Goal: Task Accomplishment & Management: Manage account settings

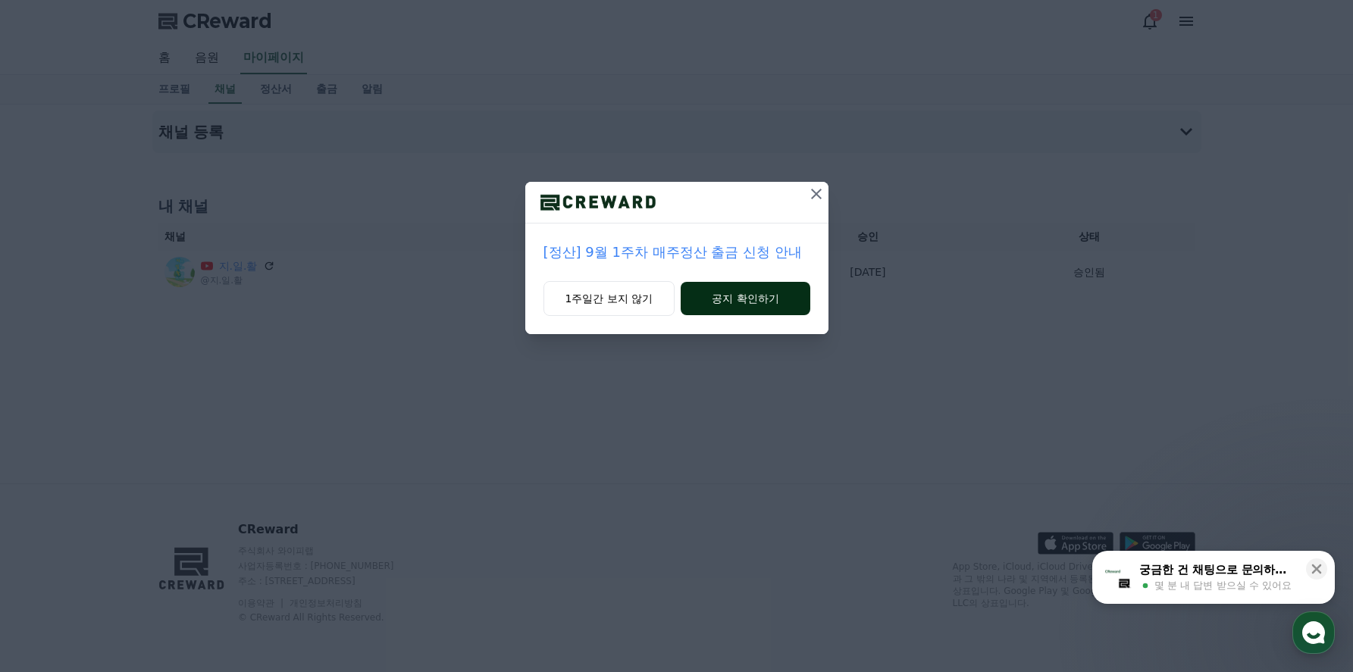
click at [767, 299] on button "공지 확인하기" at bounding box center [745, 298] width 129 height 33
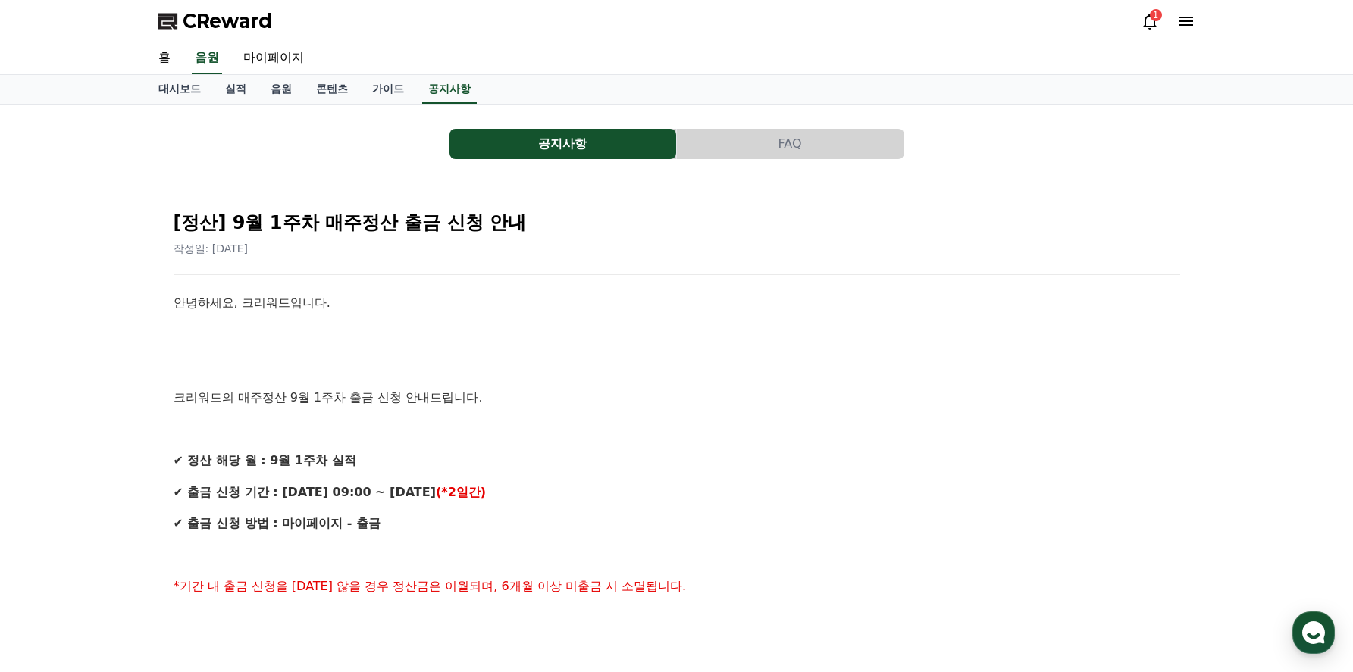
click at [1148, 22] on icon at bounding box center [1150, 21] width 18 height 18
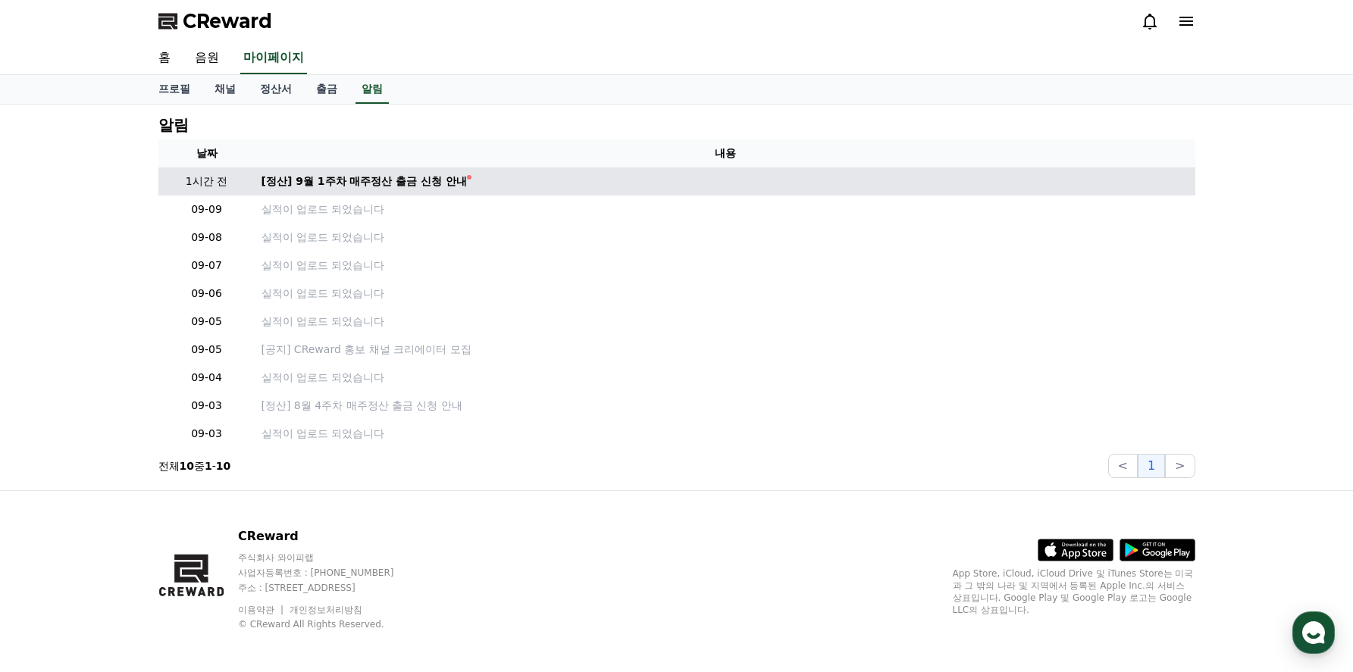
click at [415, 190] on td "[정산] 9월 1주차 매주정산 출금 신청 안내" at bounding box center [725, 182] width 940 height 28
click at [431, 193] on td "[정산] 9월 1주차 매주정산 출금 신청 안내" at bounding box center [725, 182] width 940 height 28
click at [437, 183] on div "[정산] 9월 1주차 매주정산 출금 신청 안내" at bounding box center [365, 182] width 206 height 16
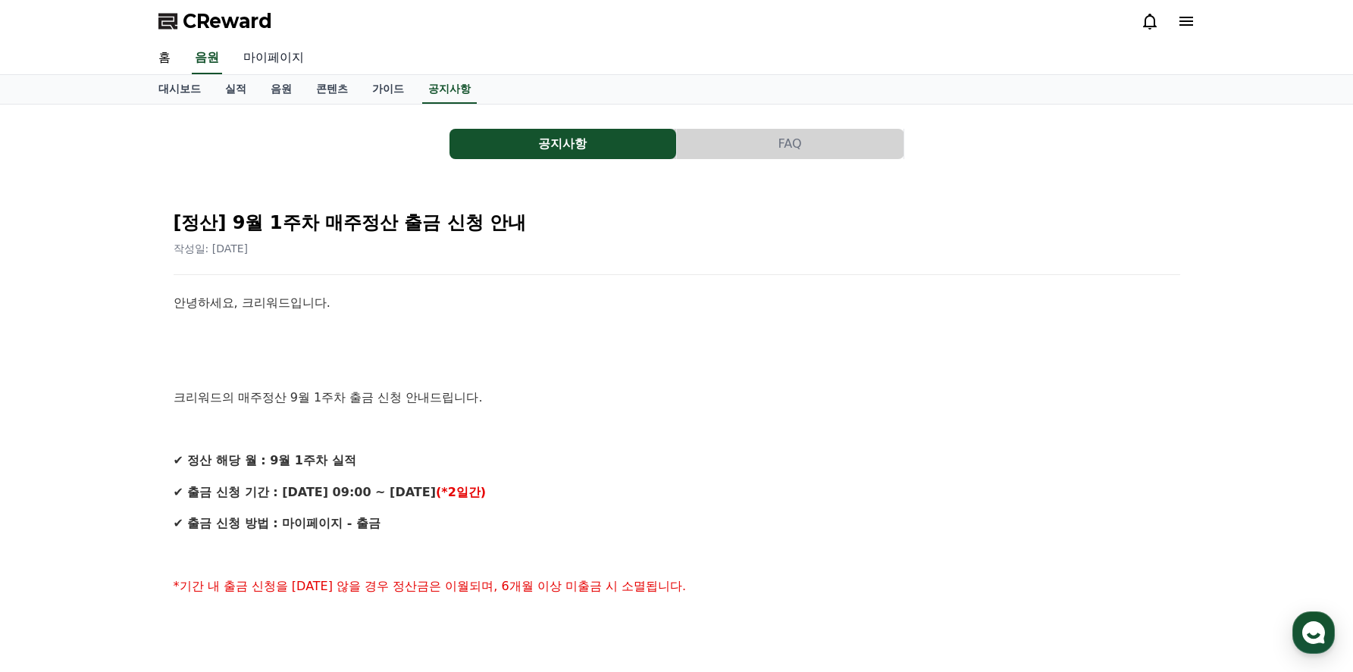
click at [258, 52] on link "마이페이지" at bounding box center [273, 58] width 85 height 32
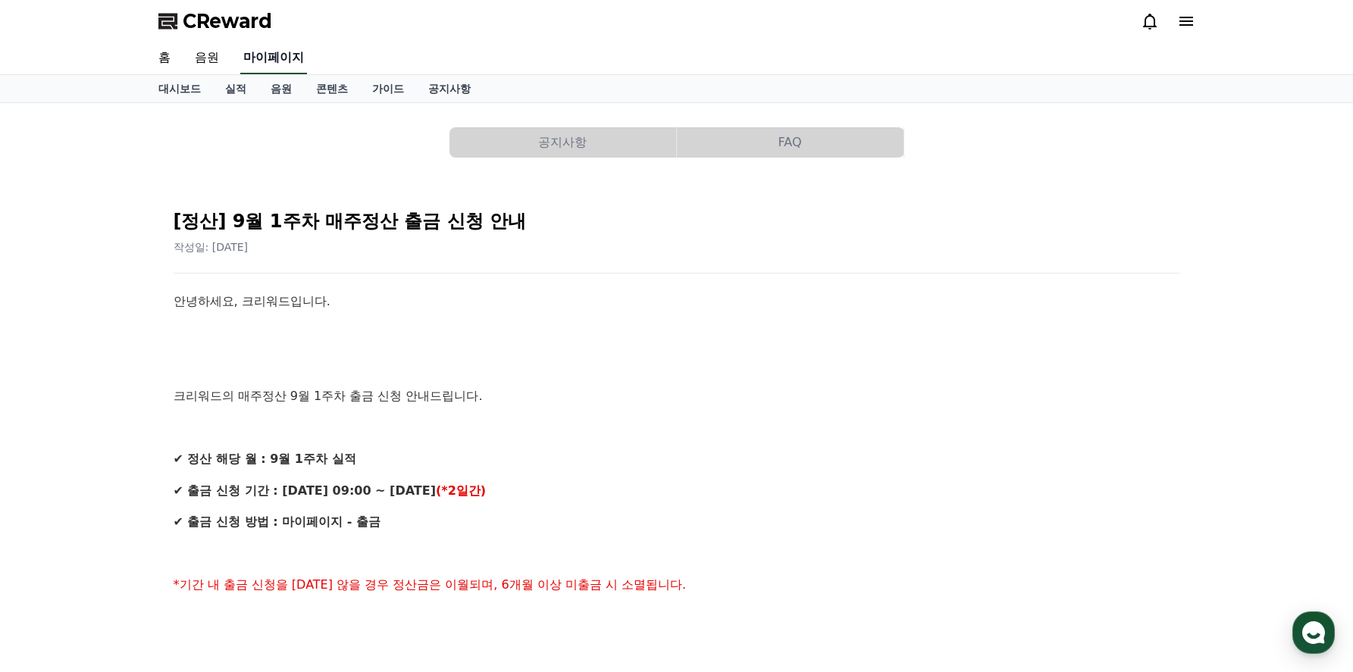
select select "**********"
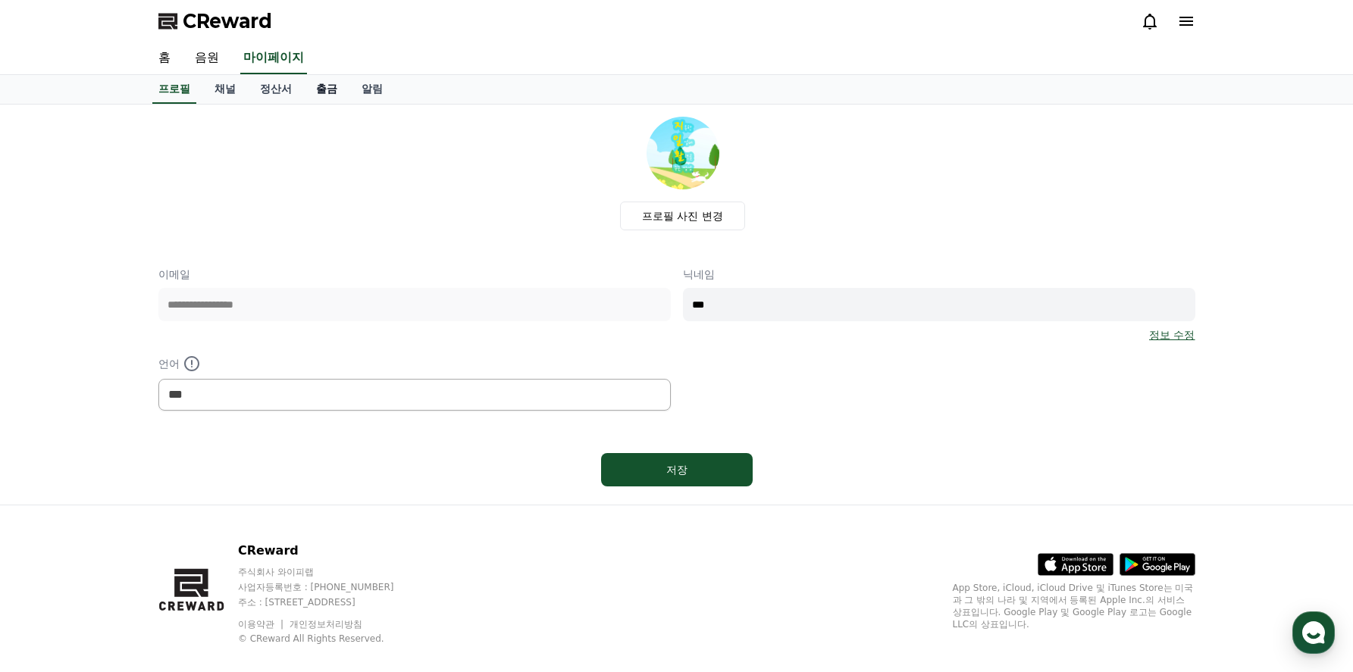
click at [321, 93] on link "출금" at bounding box center [326, 89] width 45 height 29
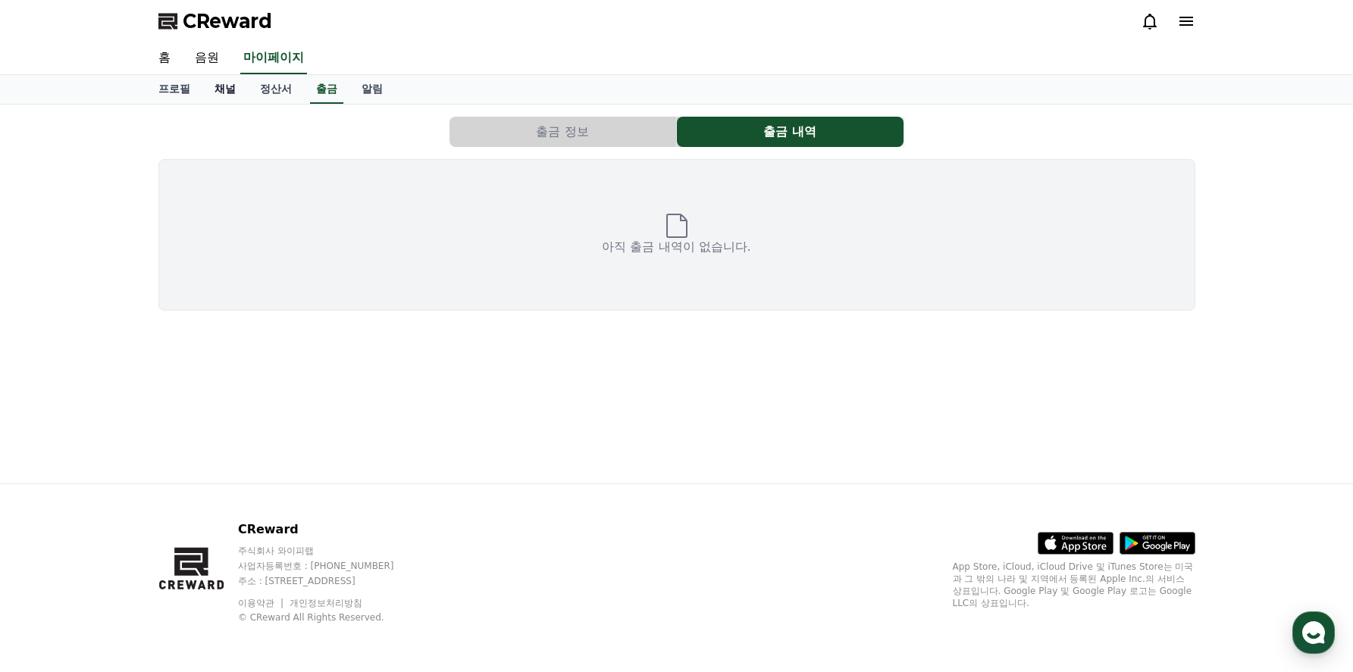
click at [231, 96] on link "채널" at bounding box center [224, 89] width 45 height 29
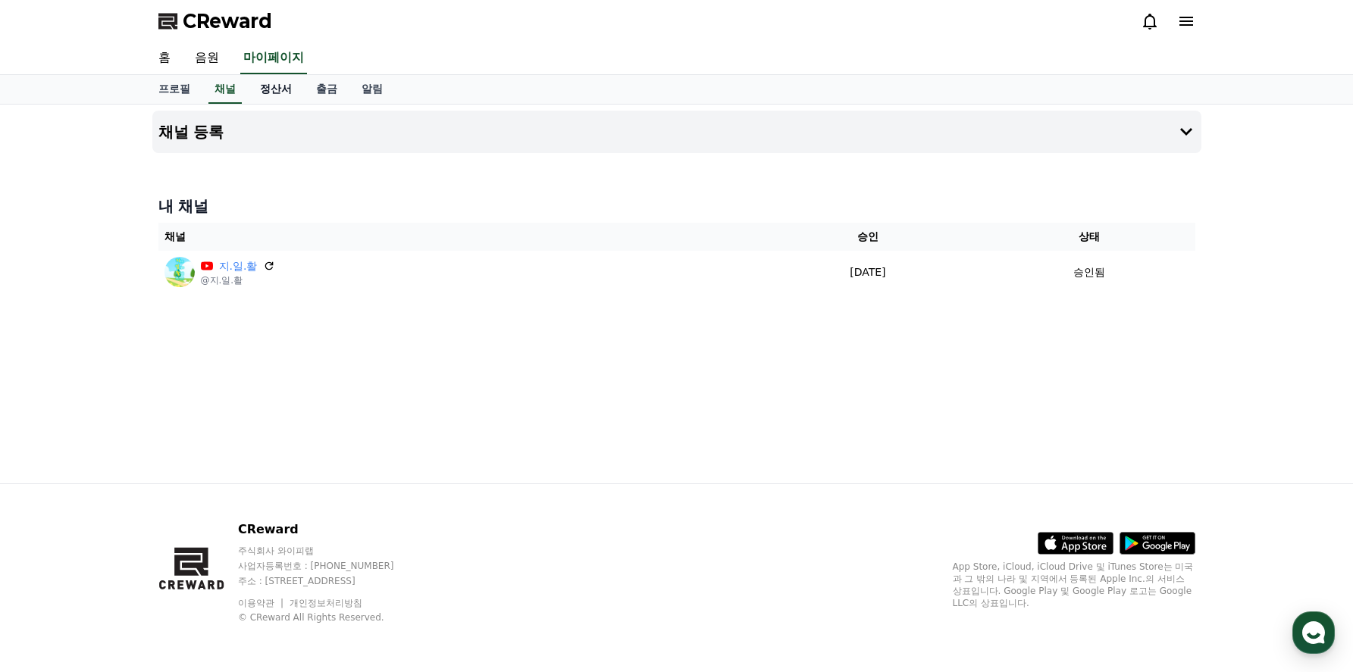
click at [274, 92] on link "정산서" at bounding box center [276, 89] width 56 height 29
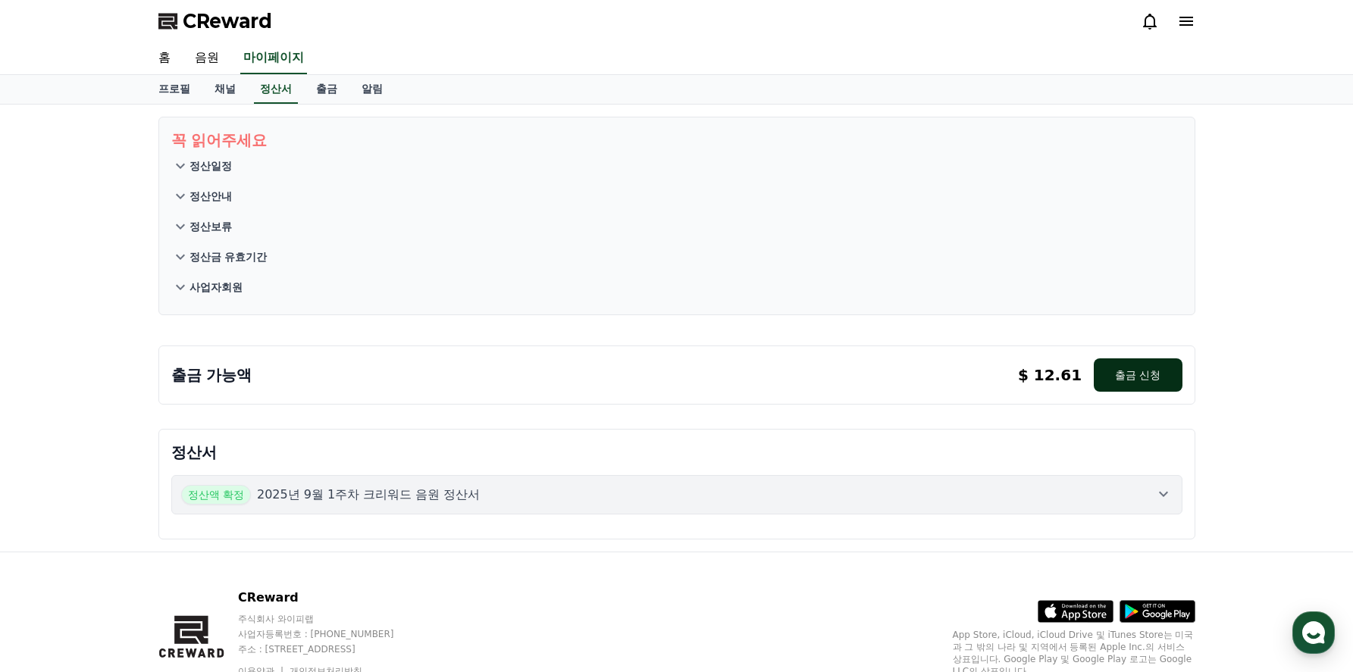
click at [1129, 368] on button "출금 신청" at bounding box center [1138, 375] width 88 height 33
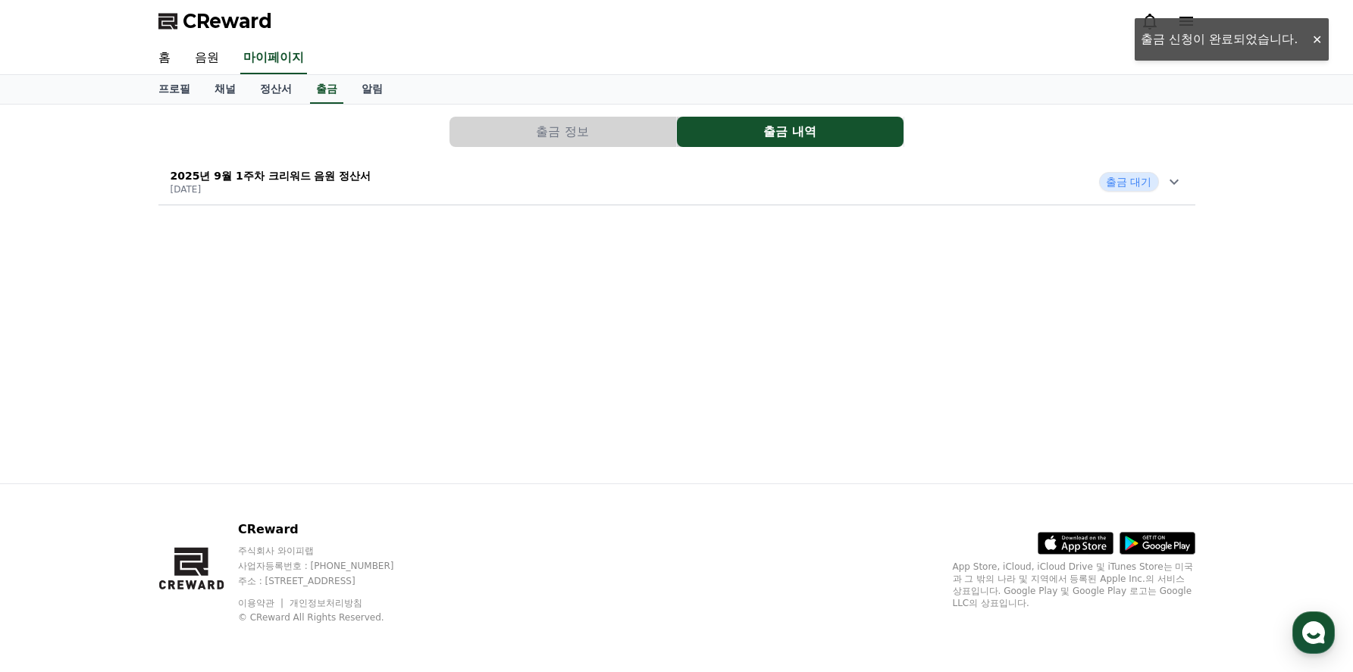
click at [1316, 42] on div "CReward" at bounding box center [676, 21] width 1353 height 42
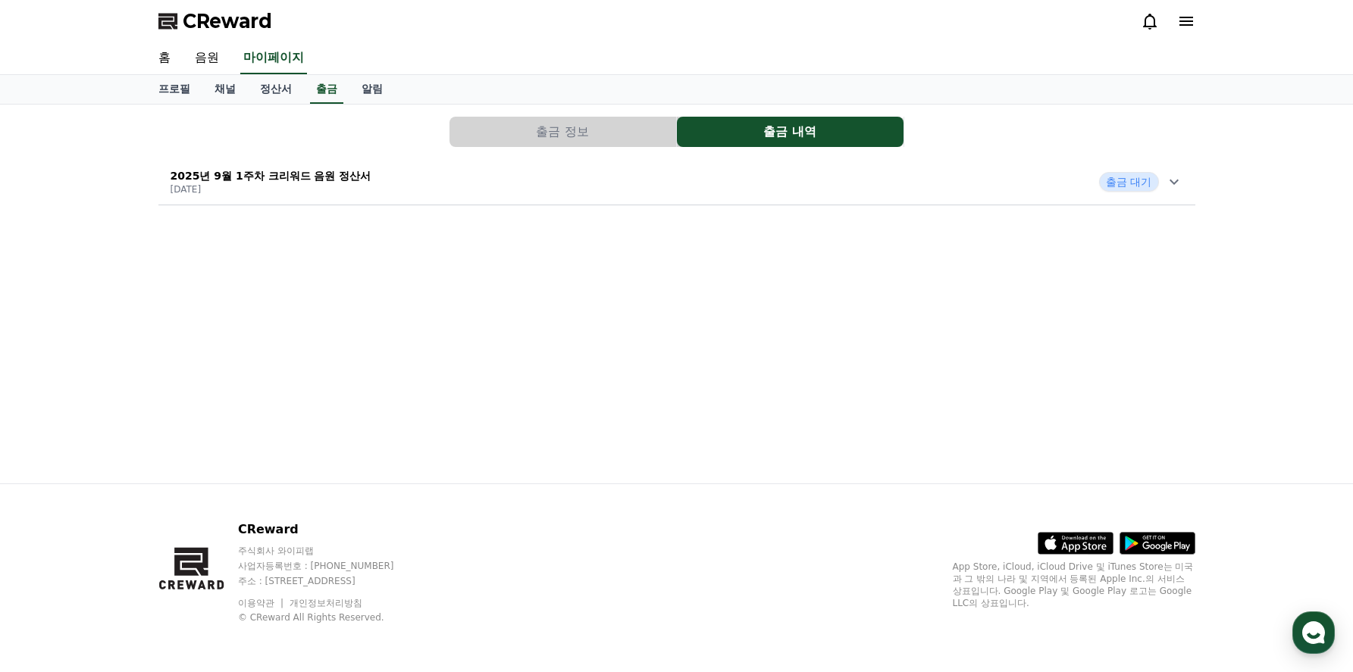
click at [1175, 183] on icon at bounding box center [1174, 182] width 9 height 5
click at [166, 58] on link "홈" at bounding box center [164, 58] width 36 height 32
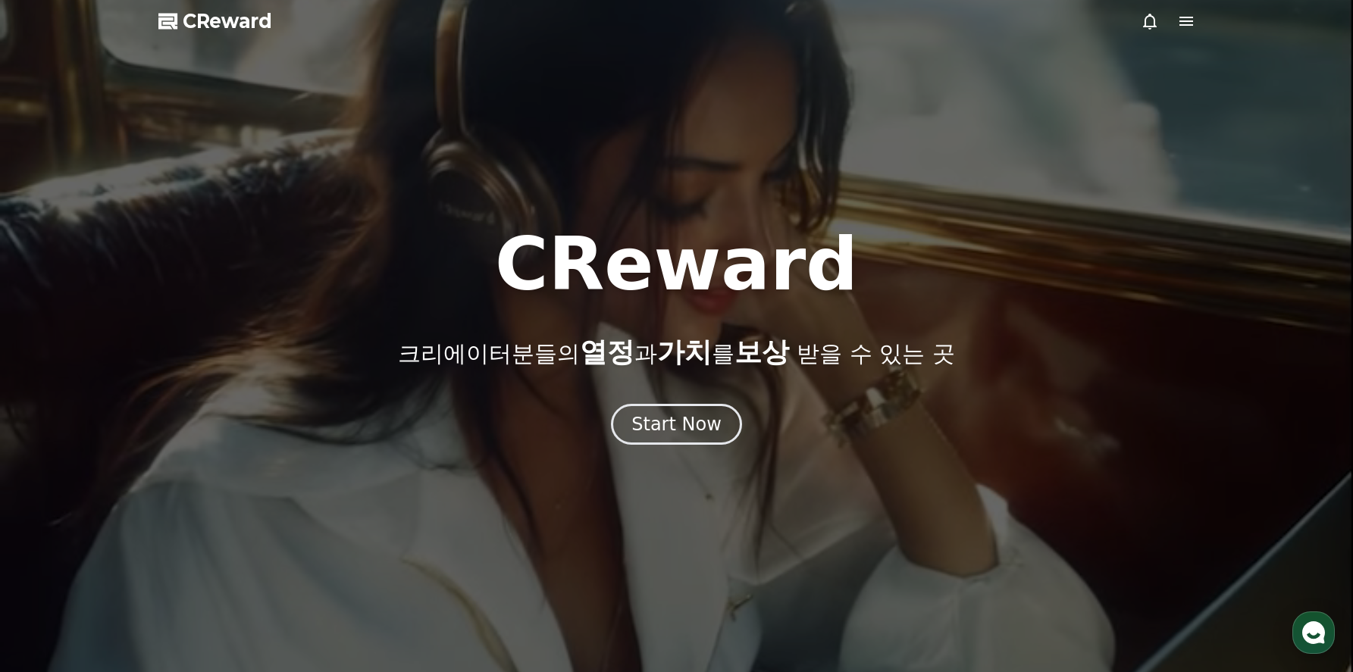
click at [1182, 24] on icon at bounding box center [1186, 21] width 14 height 9
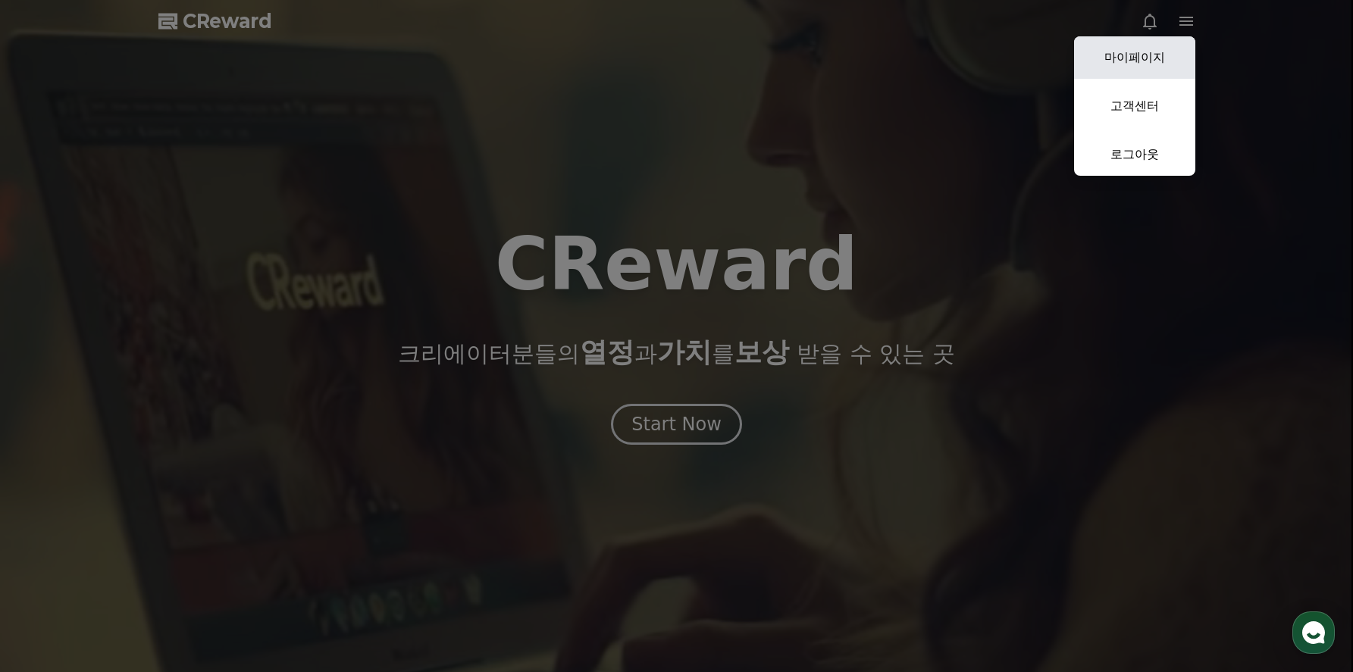
click at [1145, 51] on link "마이페이지" at bounding box center [1134, 57] width 121 height 42
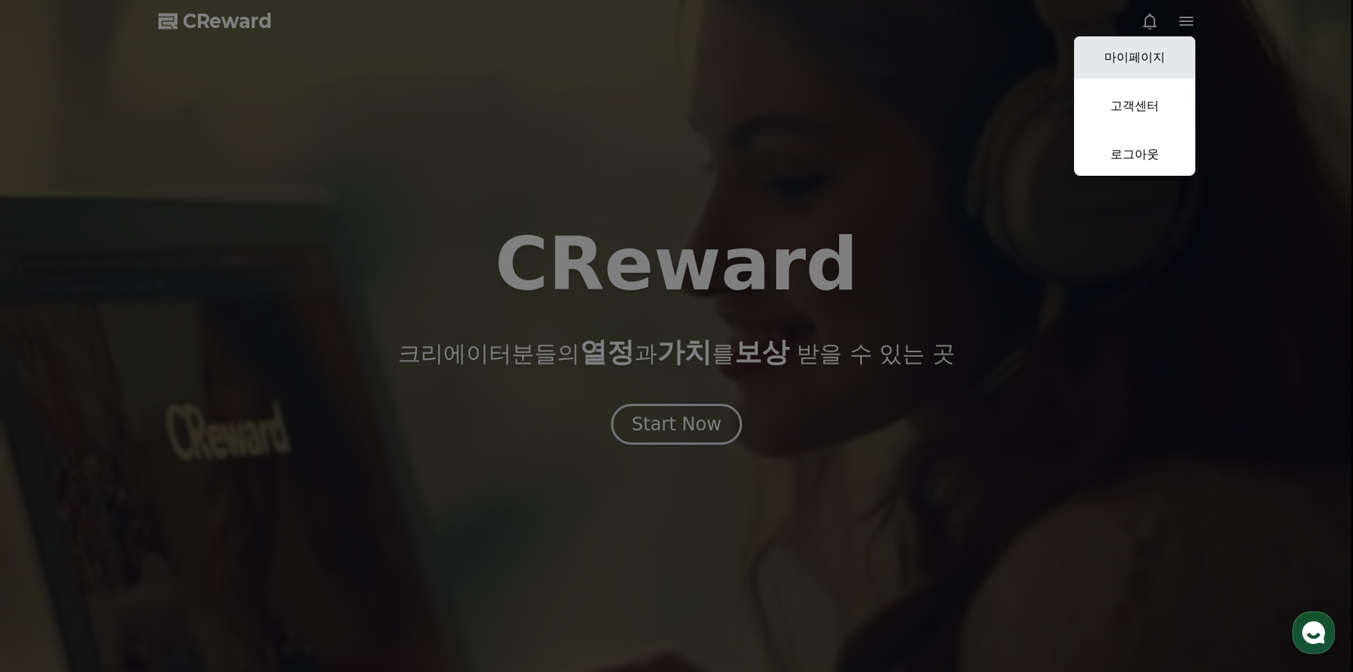
select select "**********"
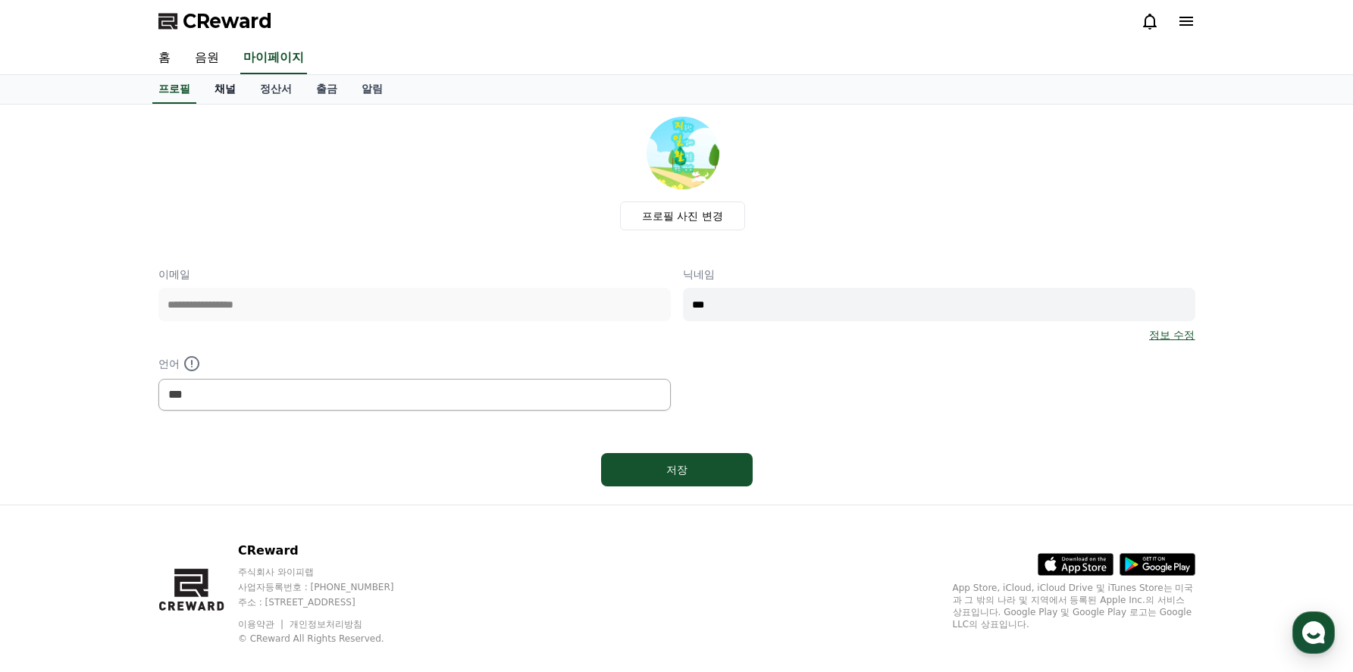
click at [227, 89] on link "채널" at bounding box center [224, 89] width 45 height 29
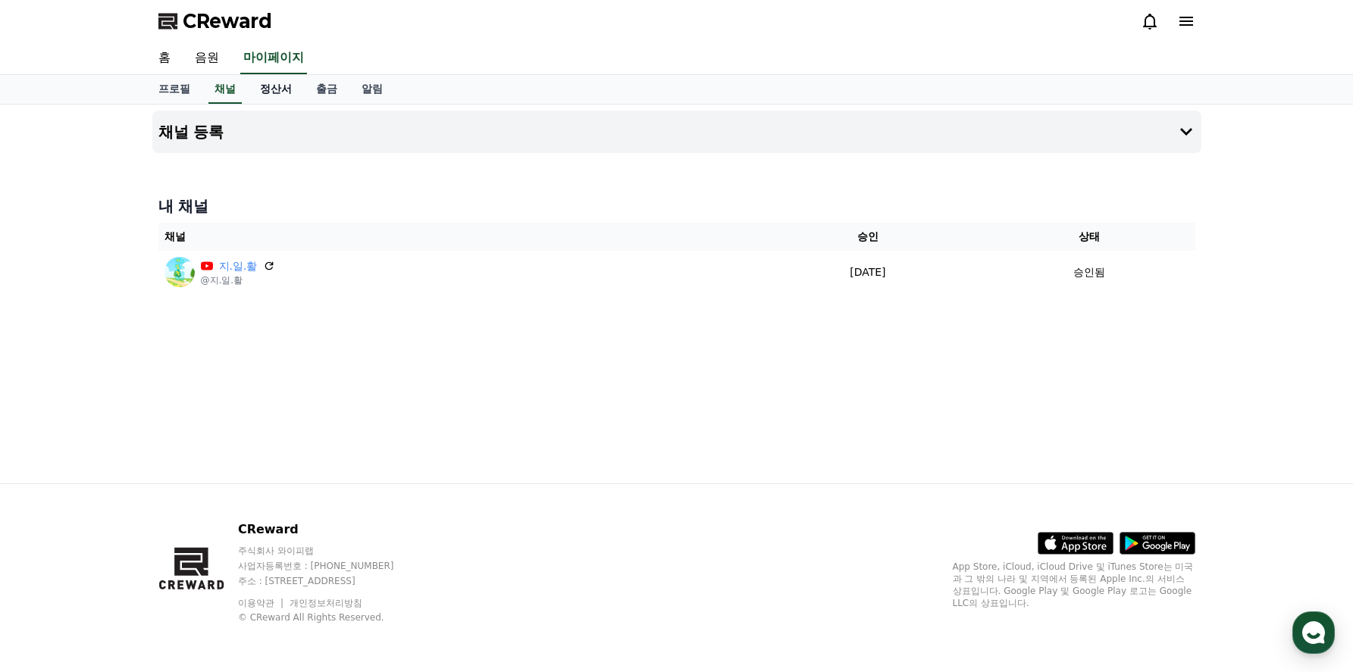
click at [277, 92] on link "정산서" at bounding box center [276, 89] width 56 height 29
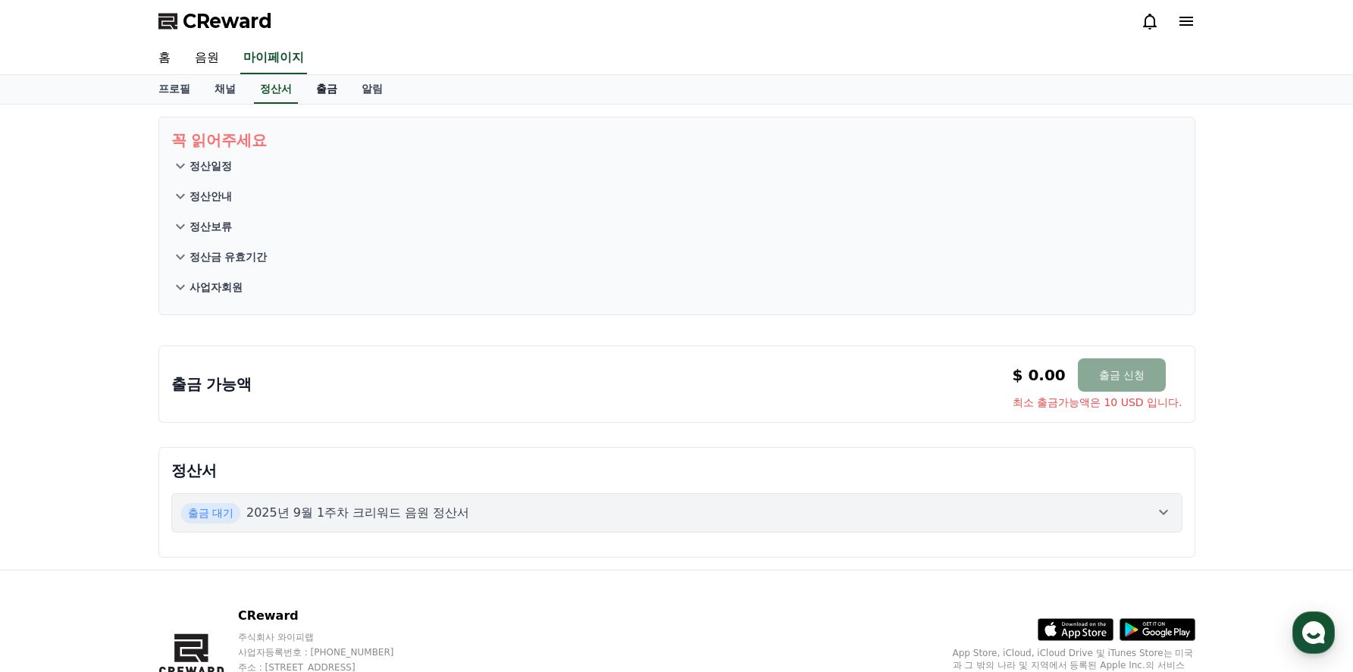
click at [321, 90] on link "출금" at bounding box center [326, 89] width 45 height 29
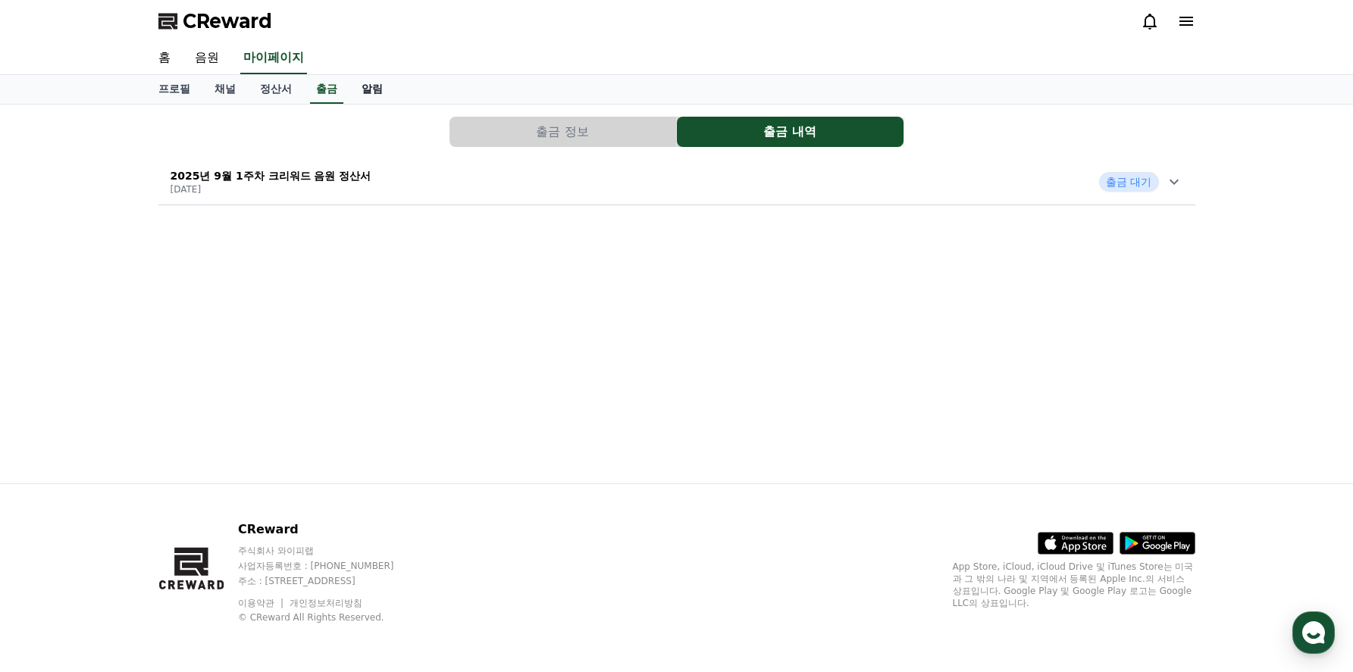
click at [368, 86] on link "알림" at bounding box center [371, 89] width 45 height 29
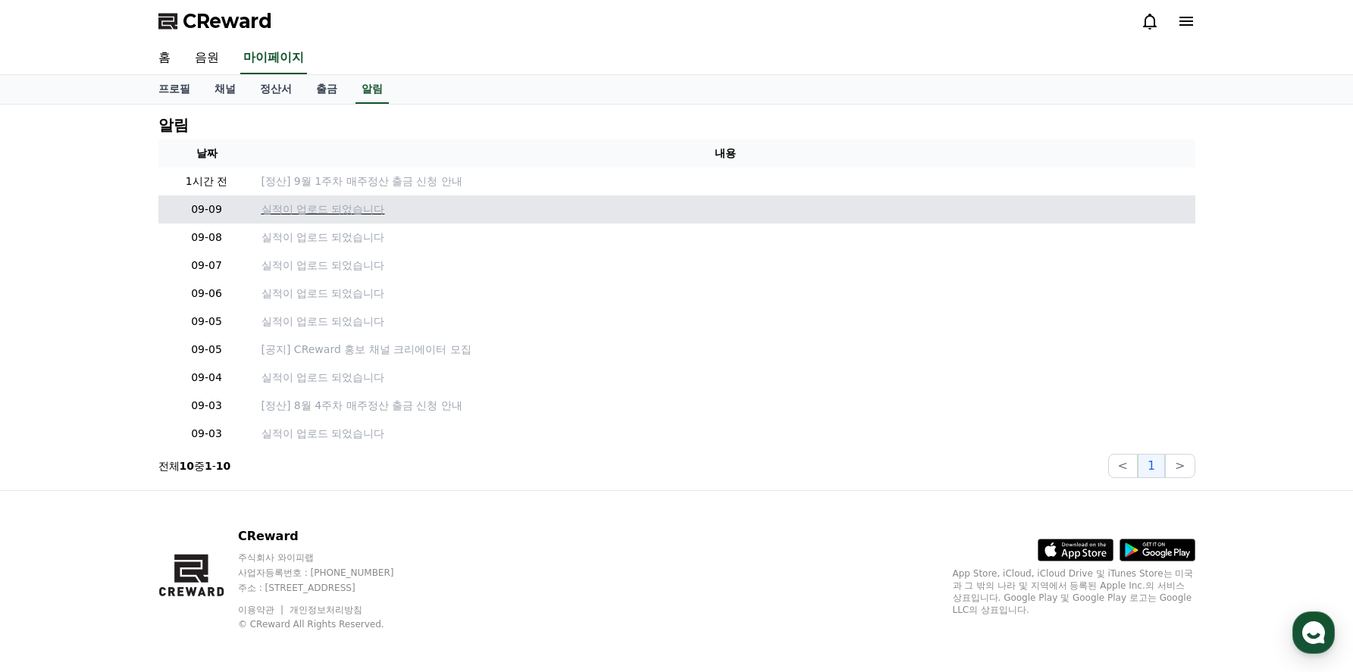
click at [317, 211] on p "실적이 업로드 되었습니다" at bounding box center [726, 210] width 928 height 16
